Goal: Task Accomplishment & Management: Use online tool/utility

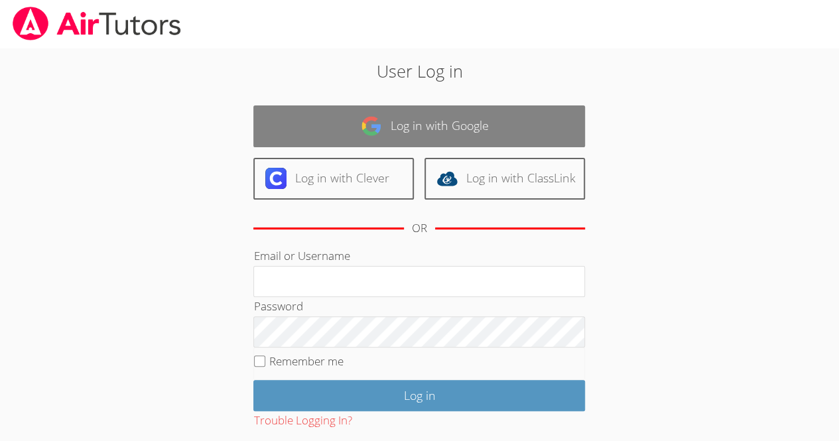
drag, startPoint x: 0, startPoint y: 0, endPoint x: 327, endPoint y: 135, distance: 354.3
click at [327, 135] on link "Log in with Google" at bounding box center [418, 126] width 331 height 42
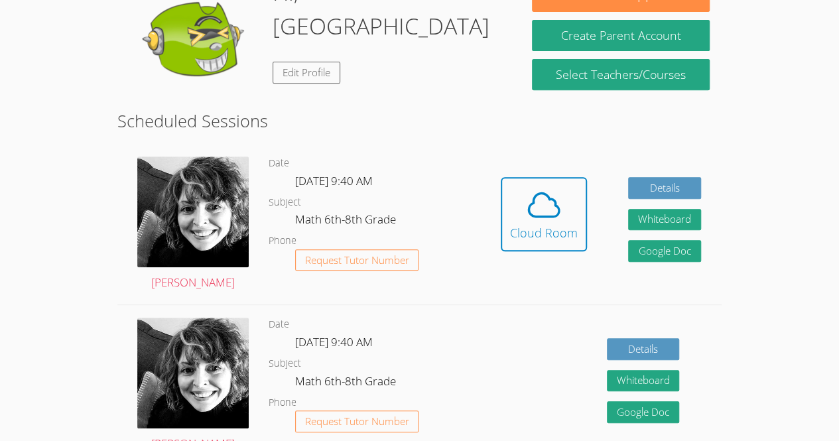
scroll to position [241, 0]
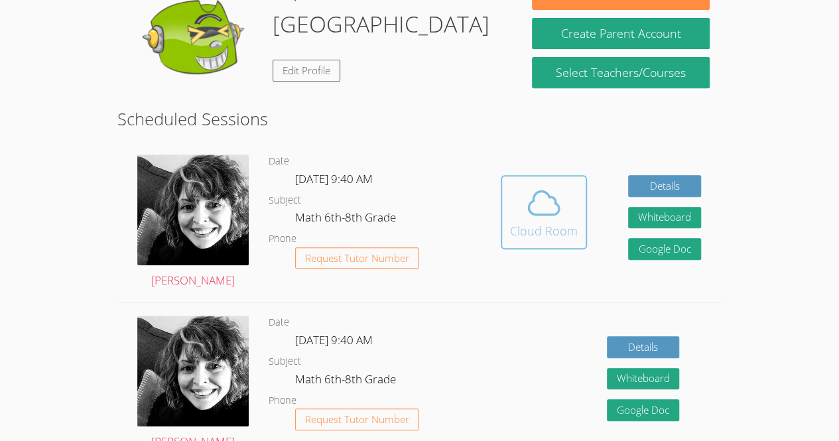
click at [535, 205] on icon at bounding box center [543, 202] width 37 height 37
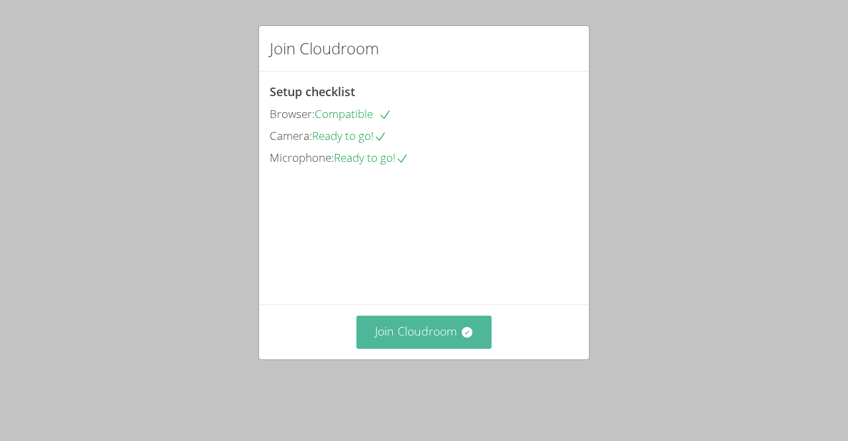
click at [394, 345] on button "Join Cloudroom" at bounding box center [425, 332] width 136 height 32
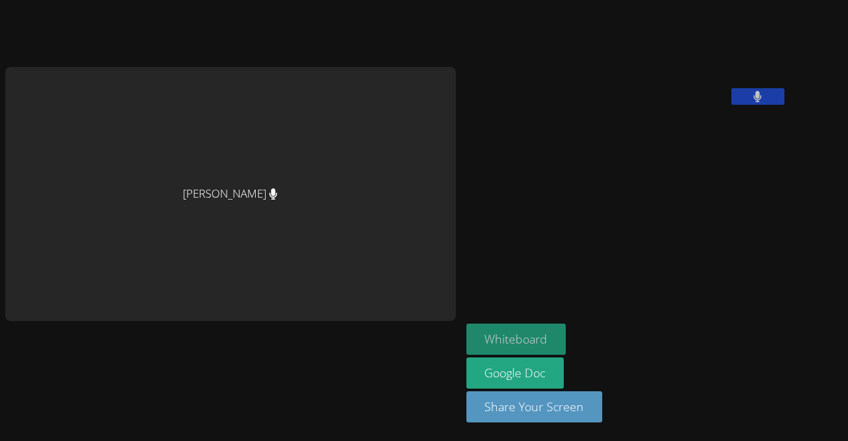
click at [467, 339] on button "Whiteboard" at bounding box center [517, 338] width 100 height 31
click at [467, 337] on button "Whiteboard" at bounding box center [517, 338] width 100 height 31
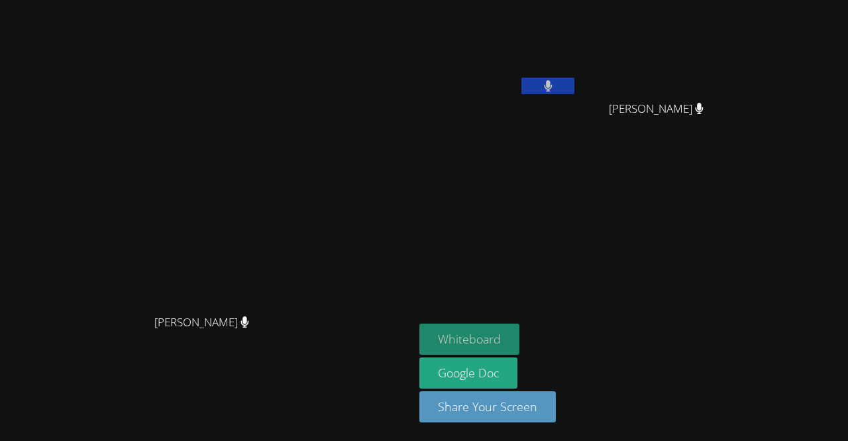
click at [520, 328] on button "Whiteboard" at bounding box center [470, 338] width 100 height 31
click at [575, 83] on button at bounding box center [548, 86] width 53 height 17
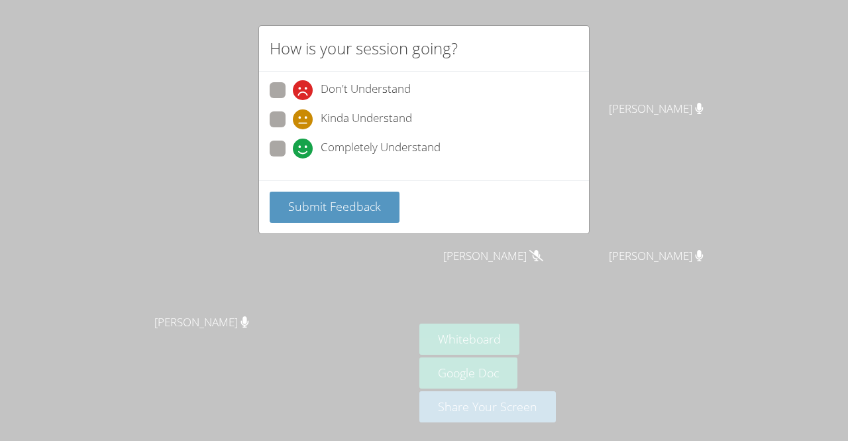
click at [288, 143] on label "Completely Understand" at bounding box center [355, 150] width 171 height 18
click at [293, 143] on input "Completely Understand" at bounding box center [298, 146] width 11 height 11
radio input "true"
click at [326, 121] on span "Kinda Understand" at bounding box center [366, 119] width 91 height 20
click at [304, 121] on input "Kinda Understand" at bounding box center [298, 116] width 11 height 11
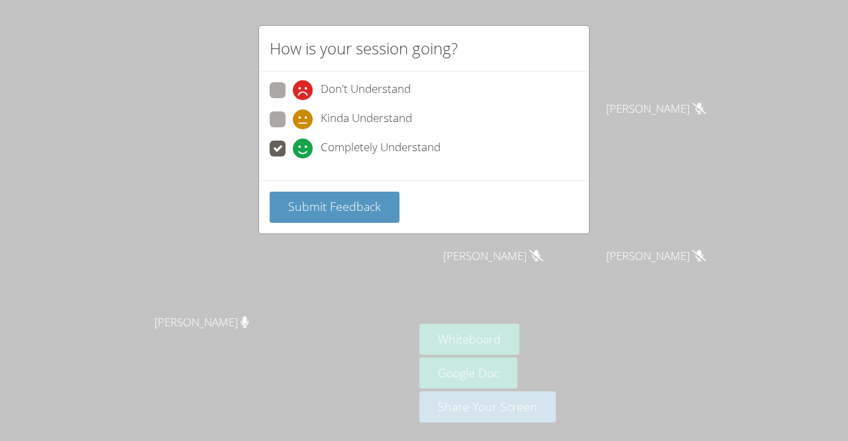
radio input "true"
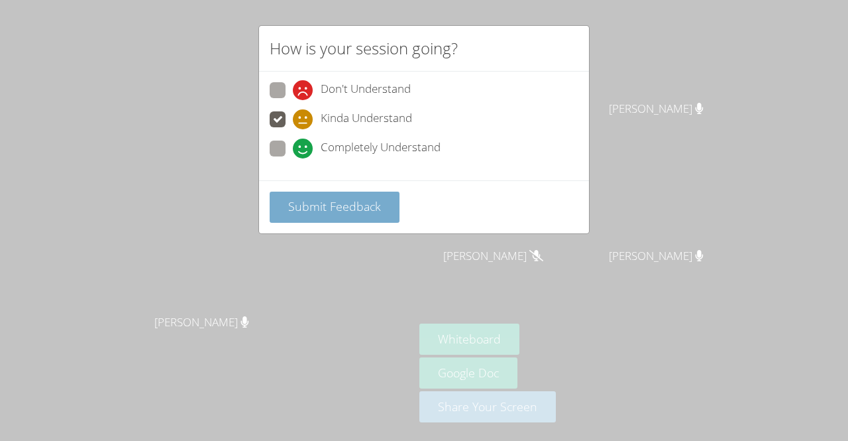
click at [299, 216] on button "Submit Feedback" at bounding box center [335, 207] width 130 height 31
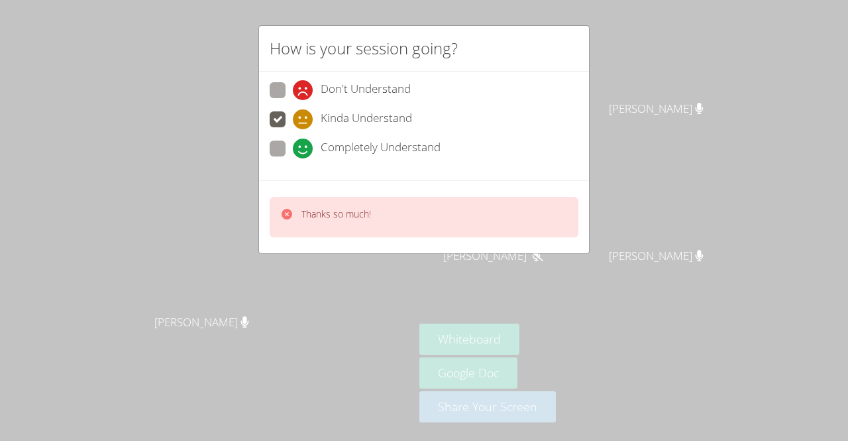
click at [325, 222] on div "Thanks so much!" at bounding box center [337, 216] width 70 height 19
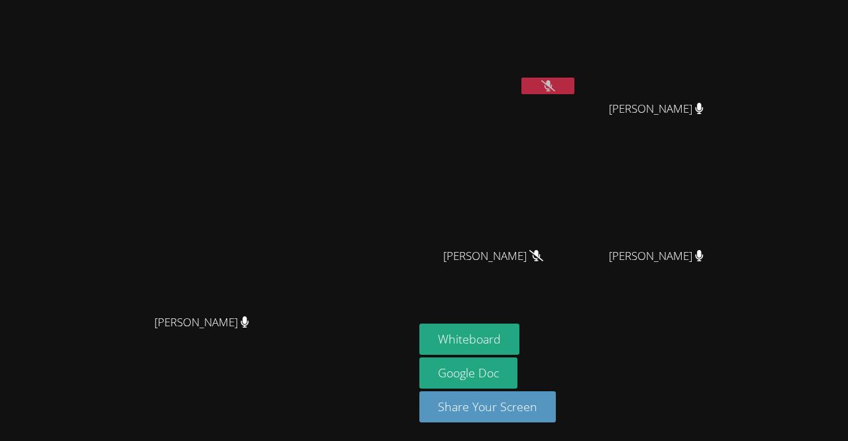
click at [307, 222] on video at bounding box center [207, 193] width 199 height 227
